Goal: Navigation & Orientation: Find specific page/section

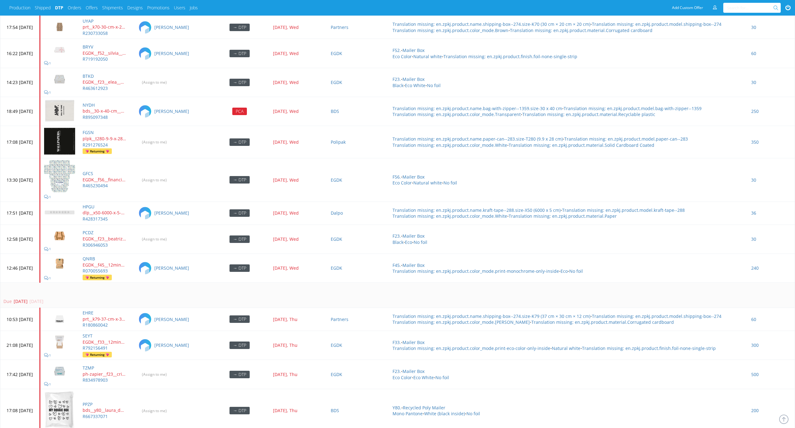
scroll to position [1836, 0]
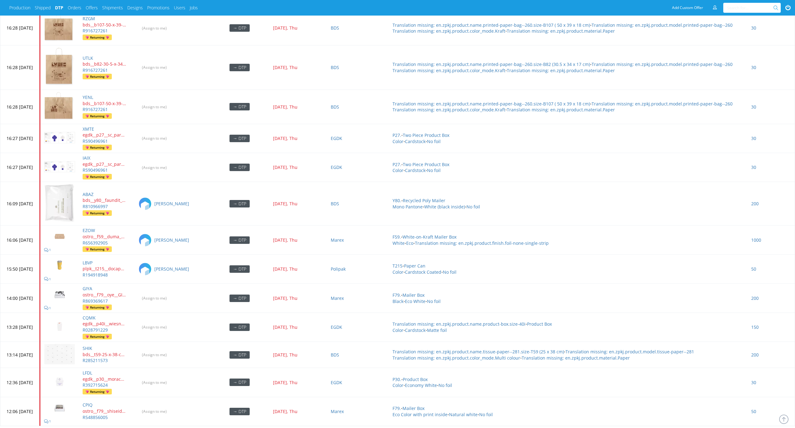
scroll to position [2497, 0]
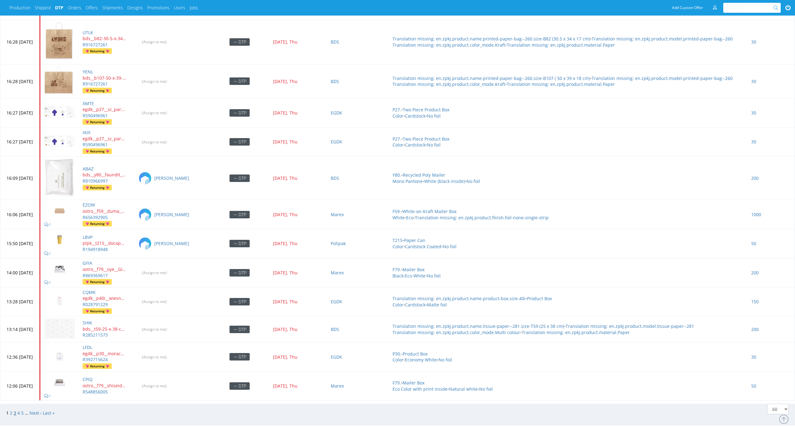
click at [15, 410] on link "3" at bounding box center [15, 413] width 2 height 6
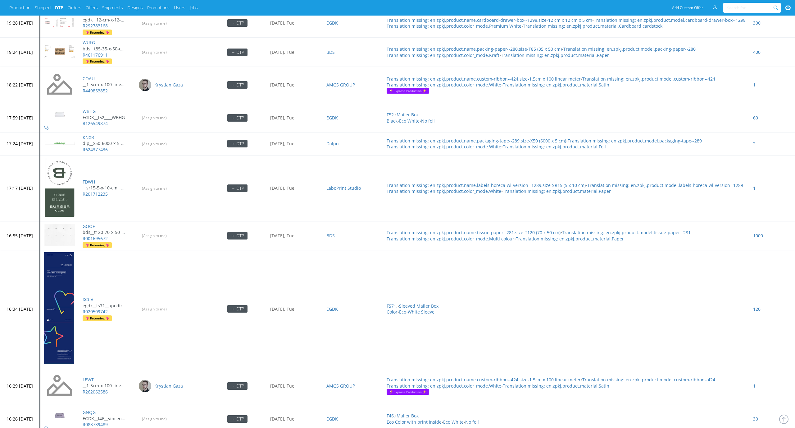
scroll to position [2139, 0]
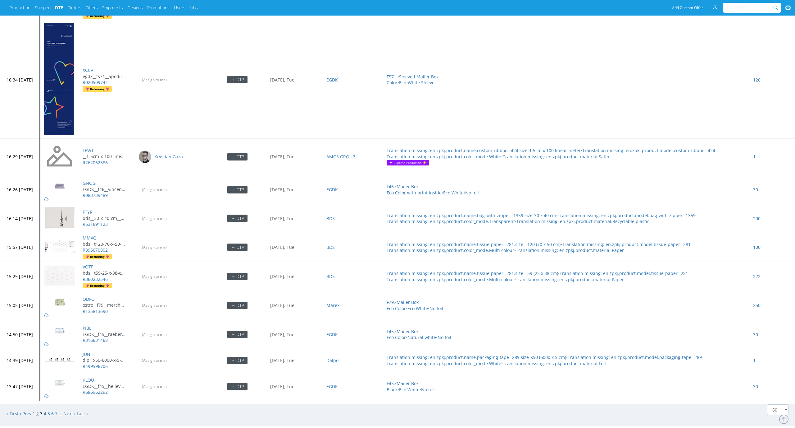
click at [38, 410] on link "2" at bounding box center [37, 413] width 2 height 6
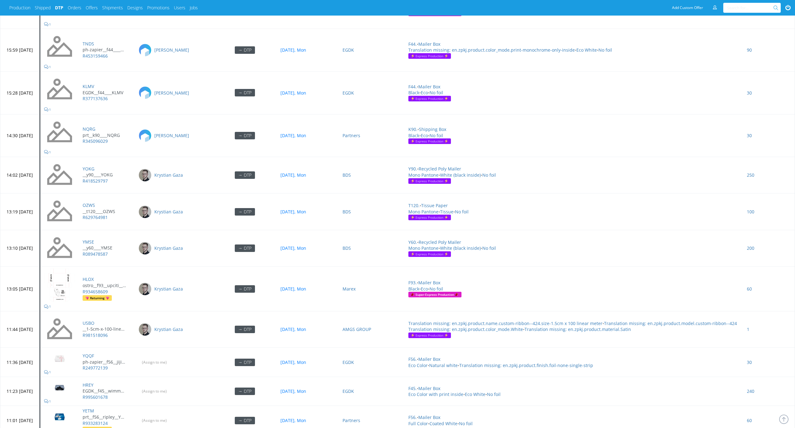
scroll to position [1986, 0]
